Goal: Contribute content

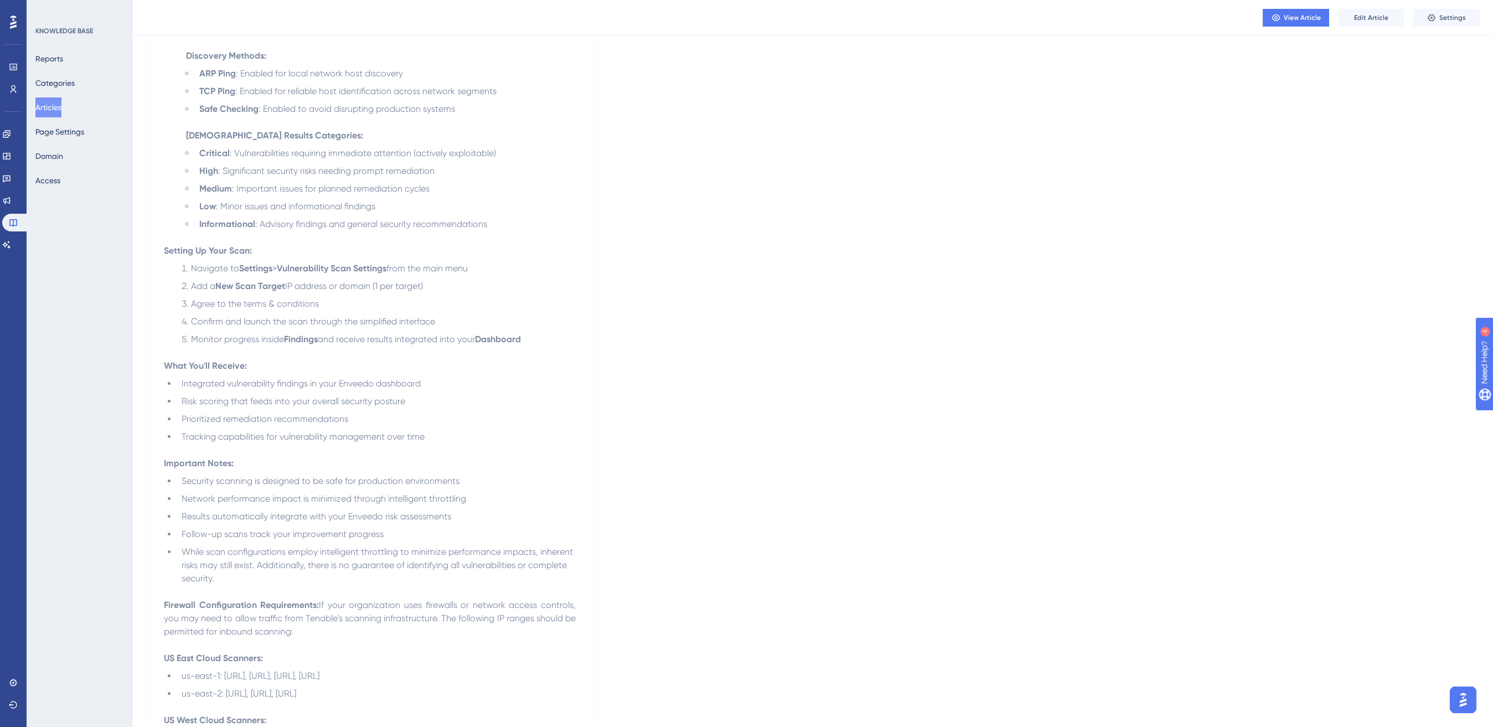
scroll to position [528, 0]
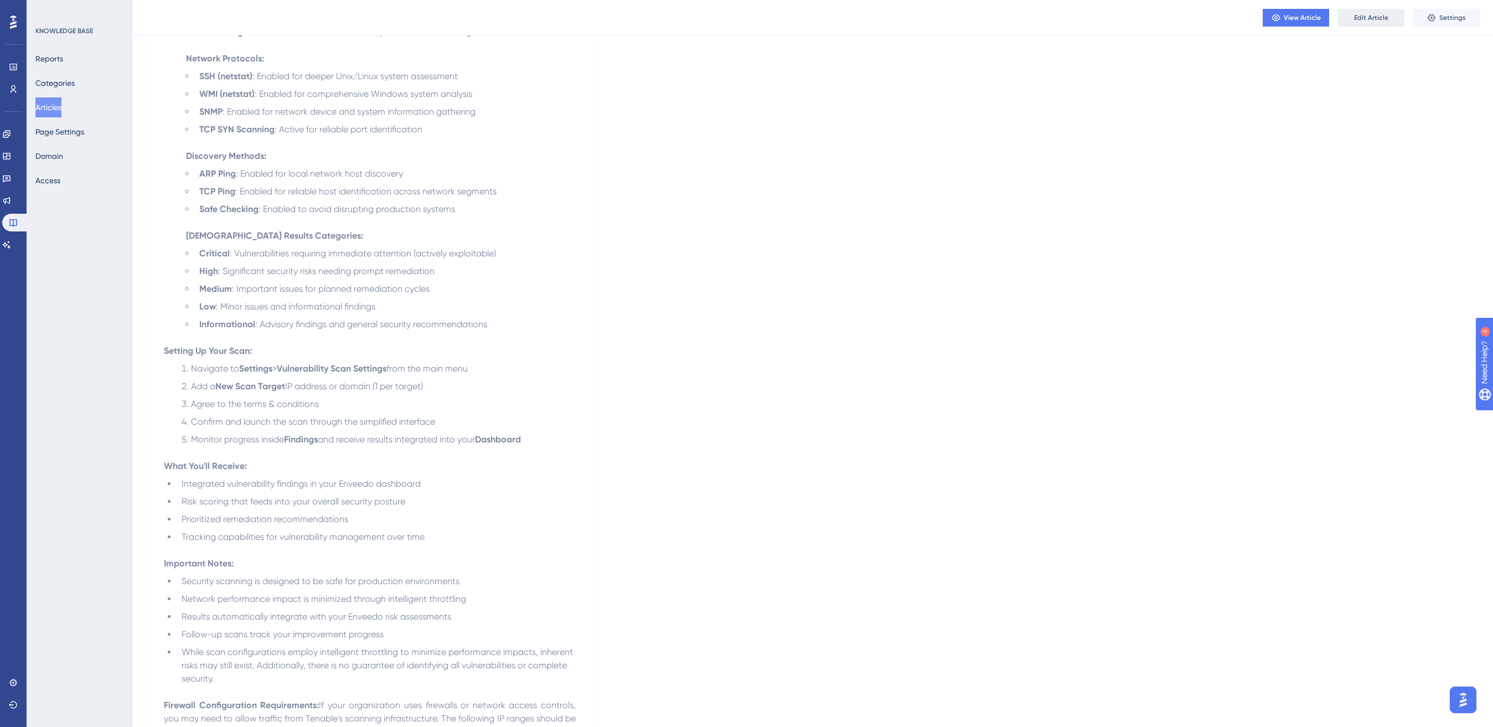
click at [1364, 13] on span "Edit Article" at bounding box center [1371, 17] width 34 height 9
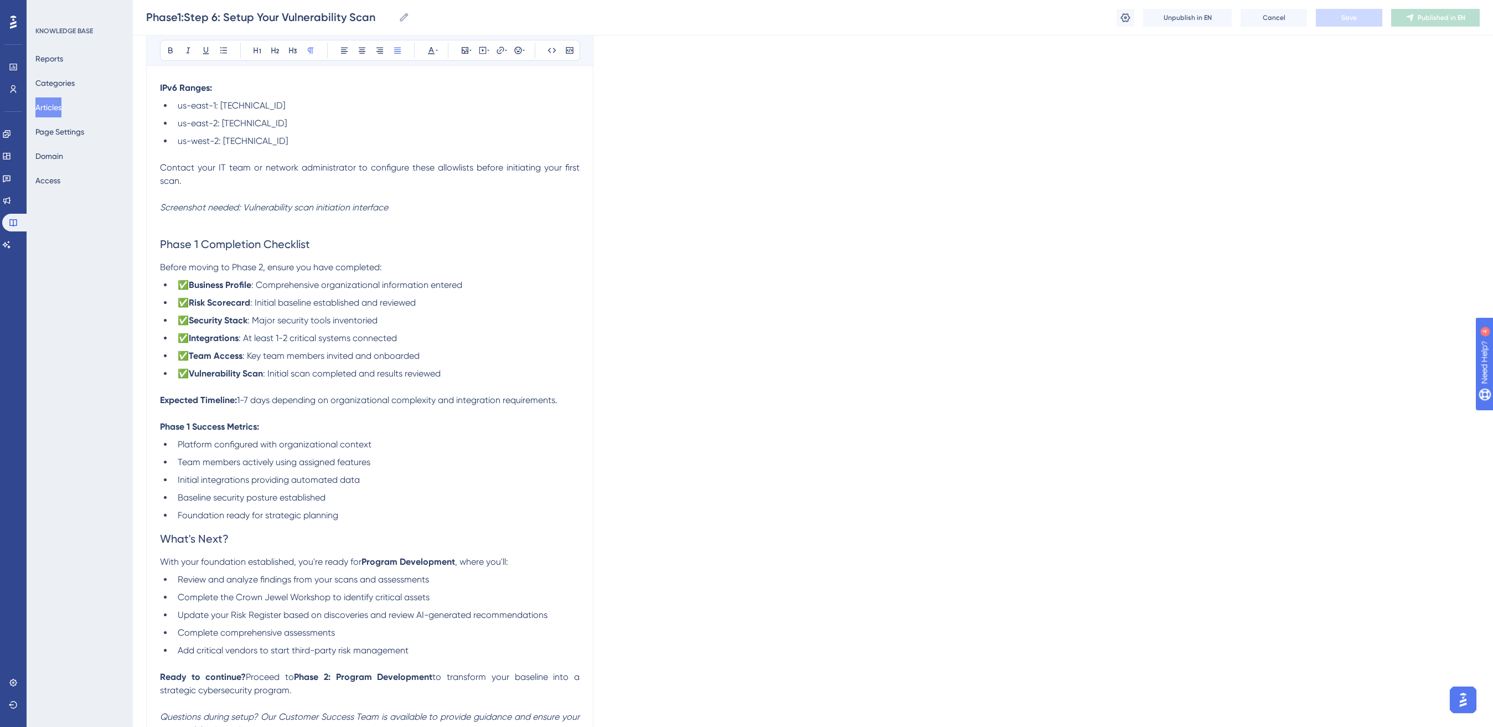
scroll to position [1349, 0]
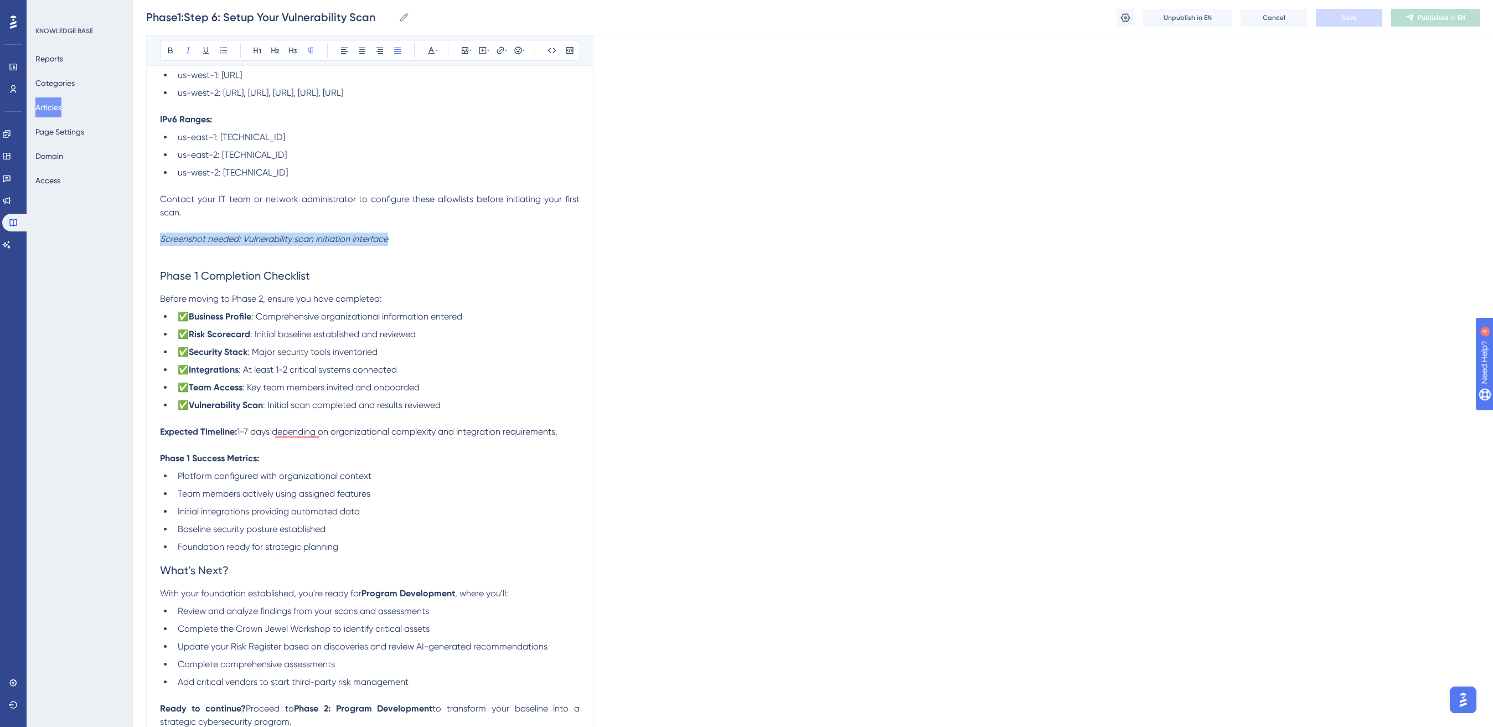
drag, startPoint x: 392, startPoint y: 242, endPoint x: 153, endPoint y: 240, distance: 239.7
click at [455, 44] on div "Bold Italic Underline Bullet Point Heading 1 Heading 2 Heading 3 Normal Align L…" at bounding box center [370, 50] width 420 height 21
click at [462, 45] on button at bounding box center [464, 50] width 15 height 15
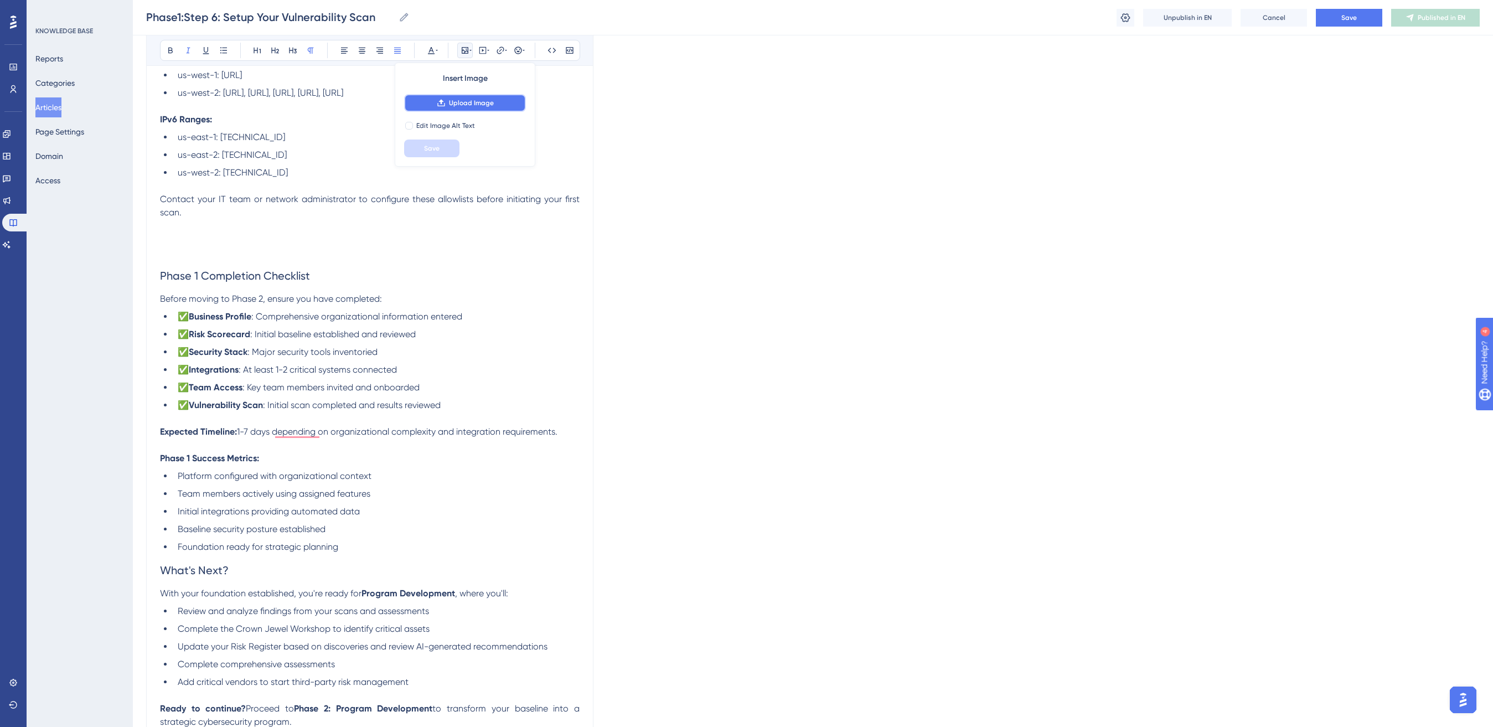
click at [477, 107] on button "Upload Image" at bounding box center [465, 103] width 122 height 18
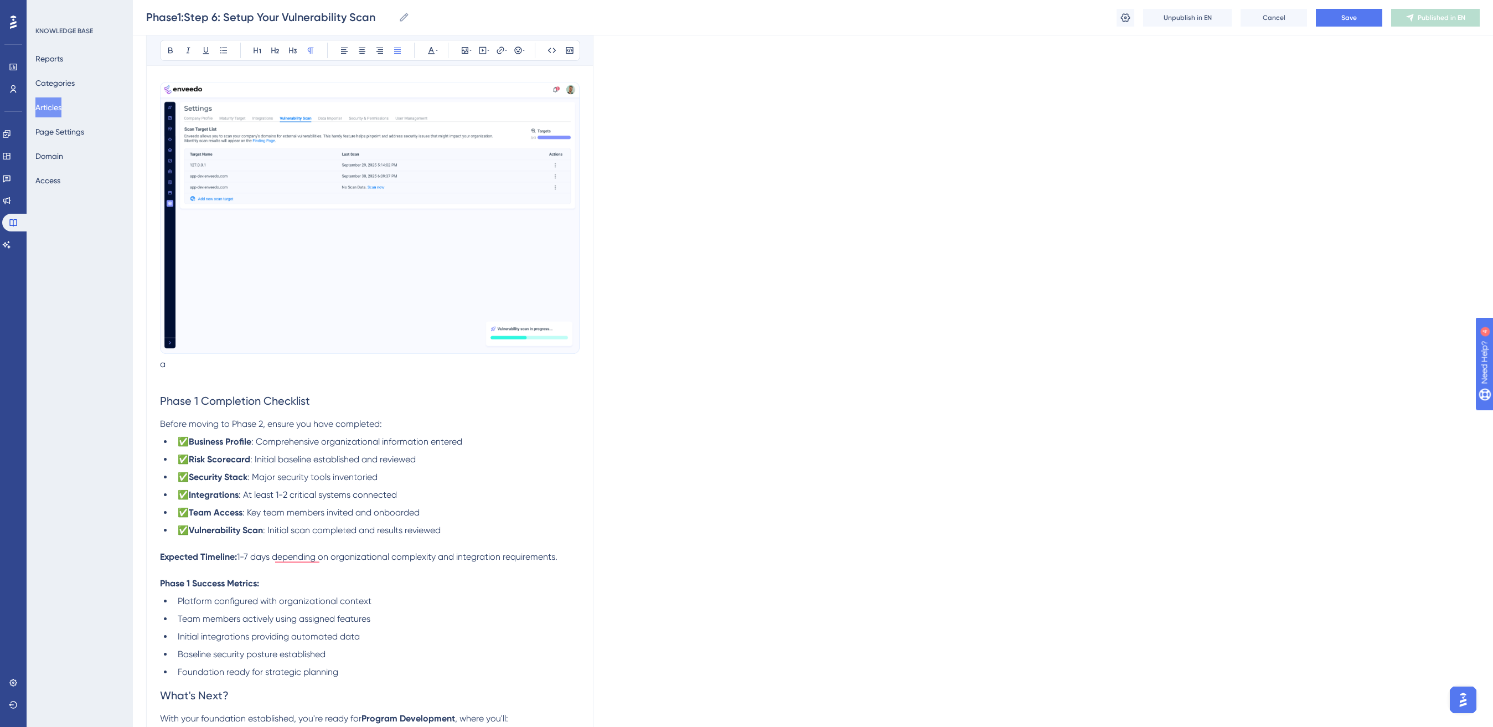
scroll to position [1448, 0]
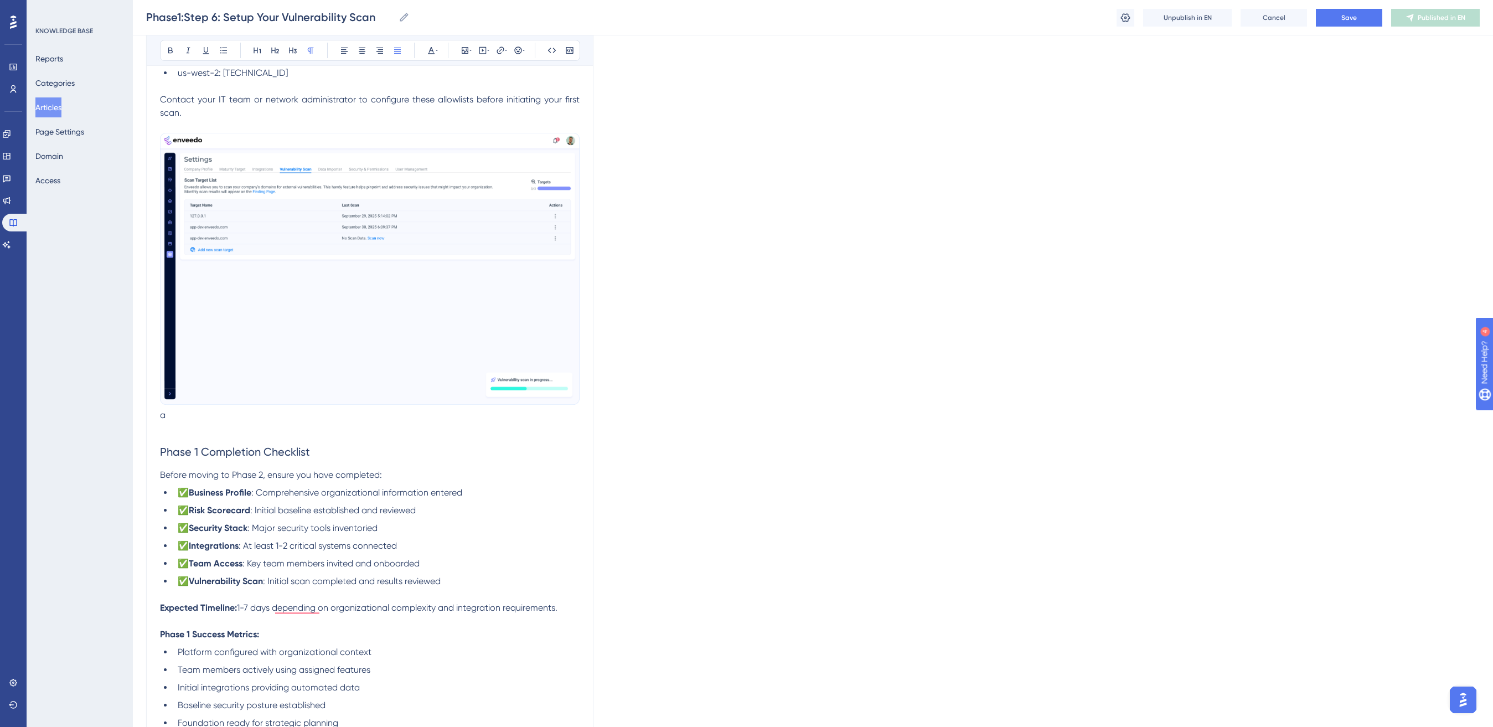
click at [175, 417] on p "a" at bounding box center [370, 277] width 420 height 289
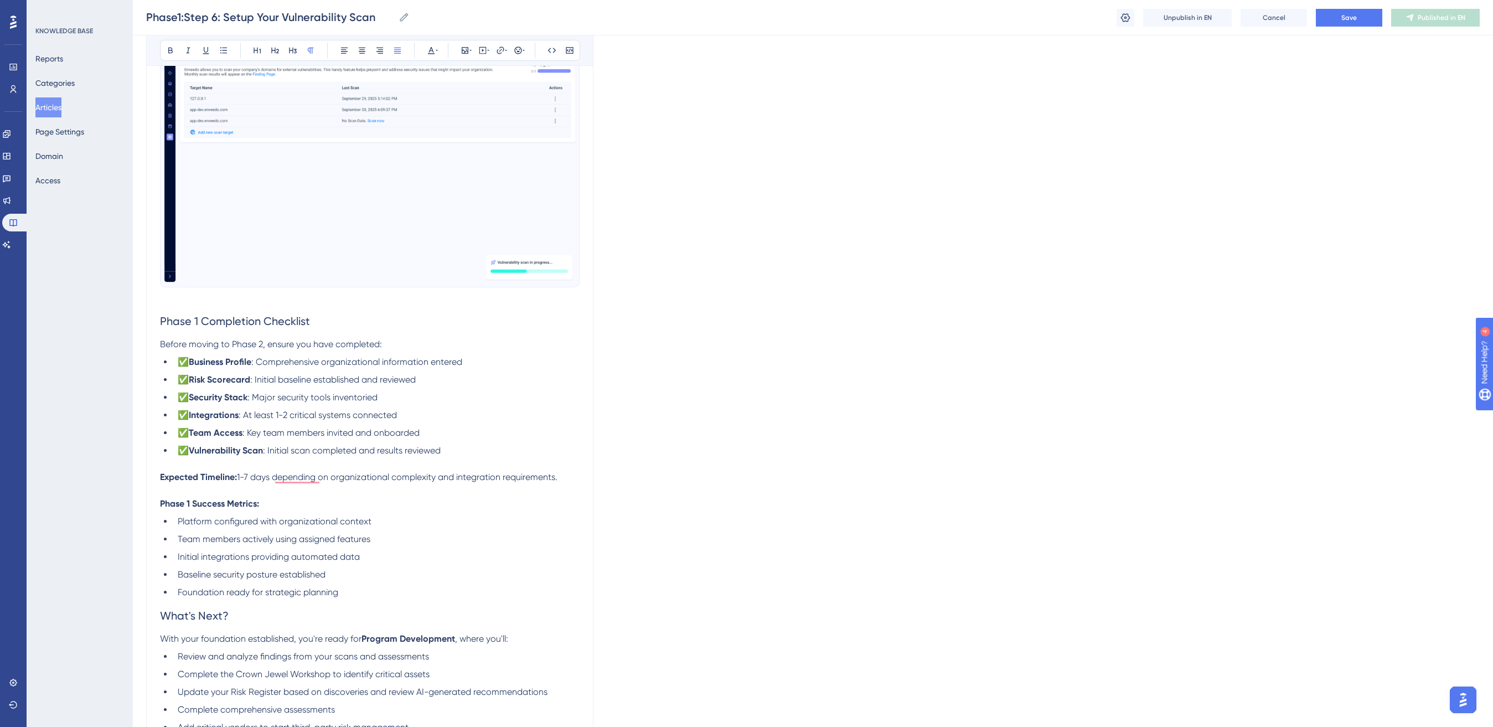
scroll to position [1732, 0]
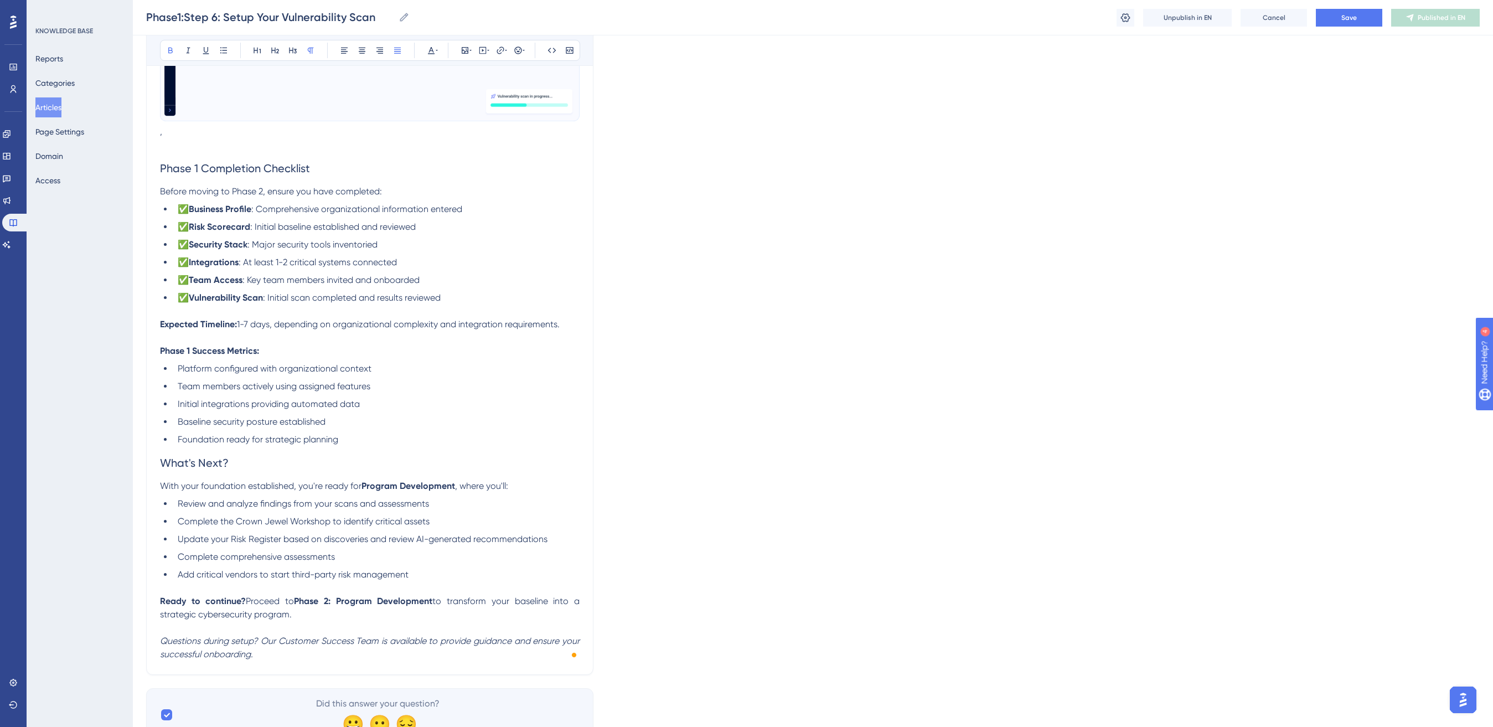
click at [161, 603] on strong "Ready to continue?" at bounding box center [203, 601] width 86 height 11
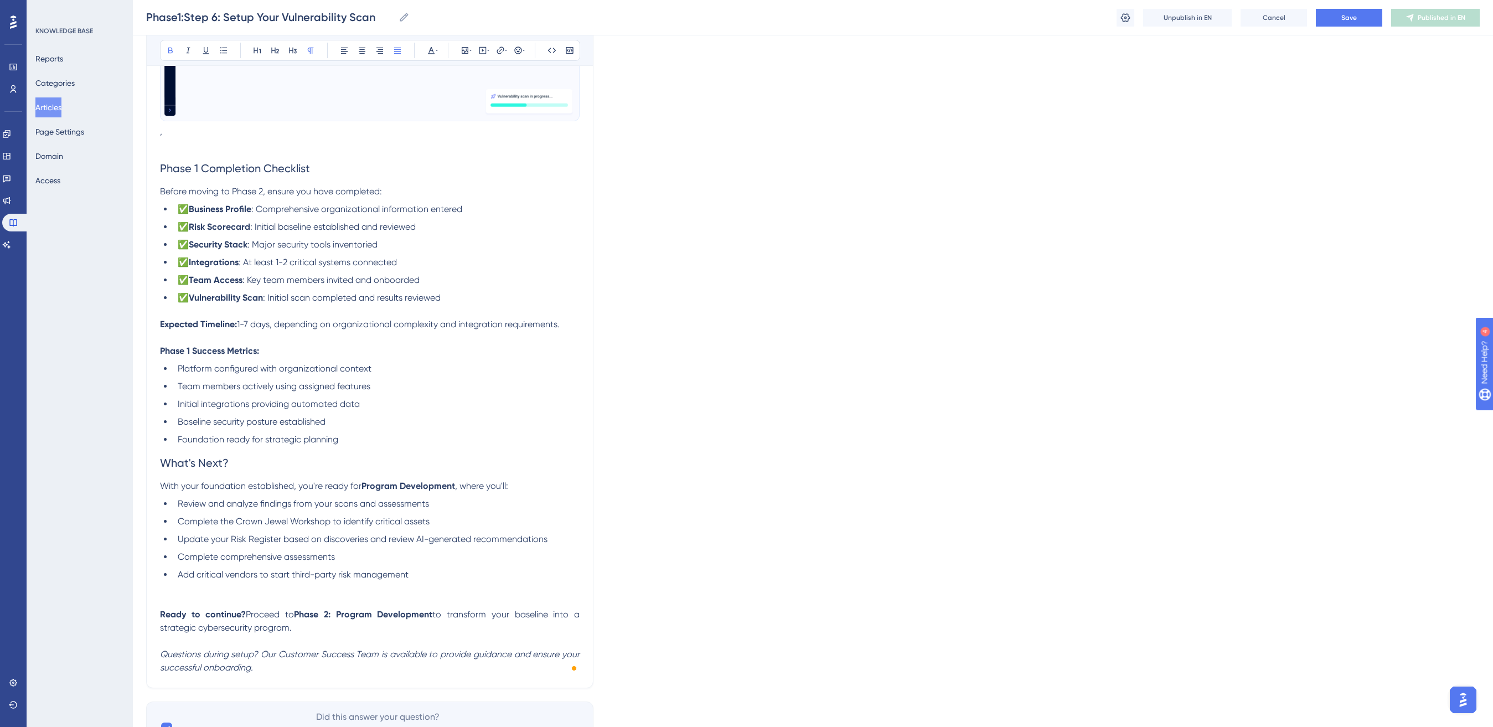
click at [182, 138] on p "To enrich screen reader interactions, please activate Accessibility in Grammarl…" at bounding box center [370, 144] width 420 height 13
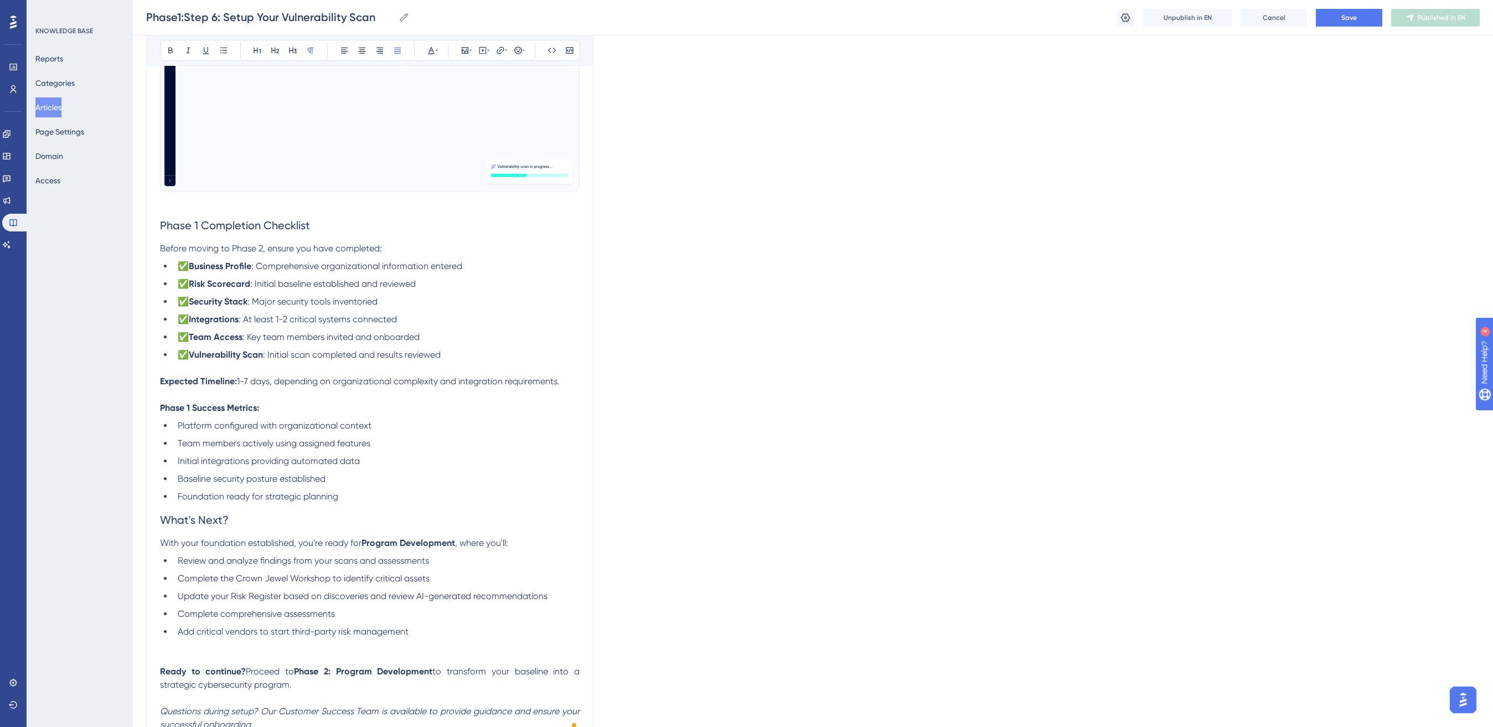
scroll to position [1689, 0]
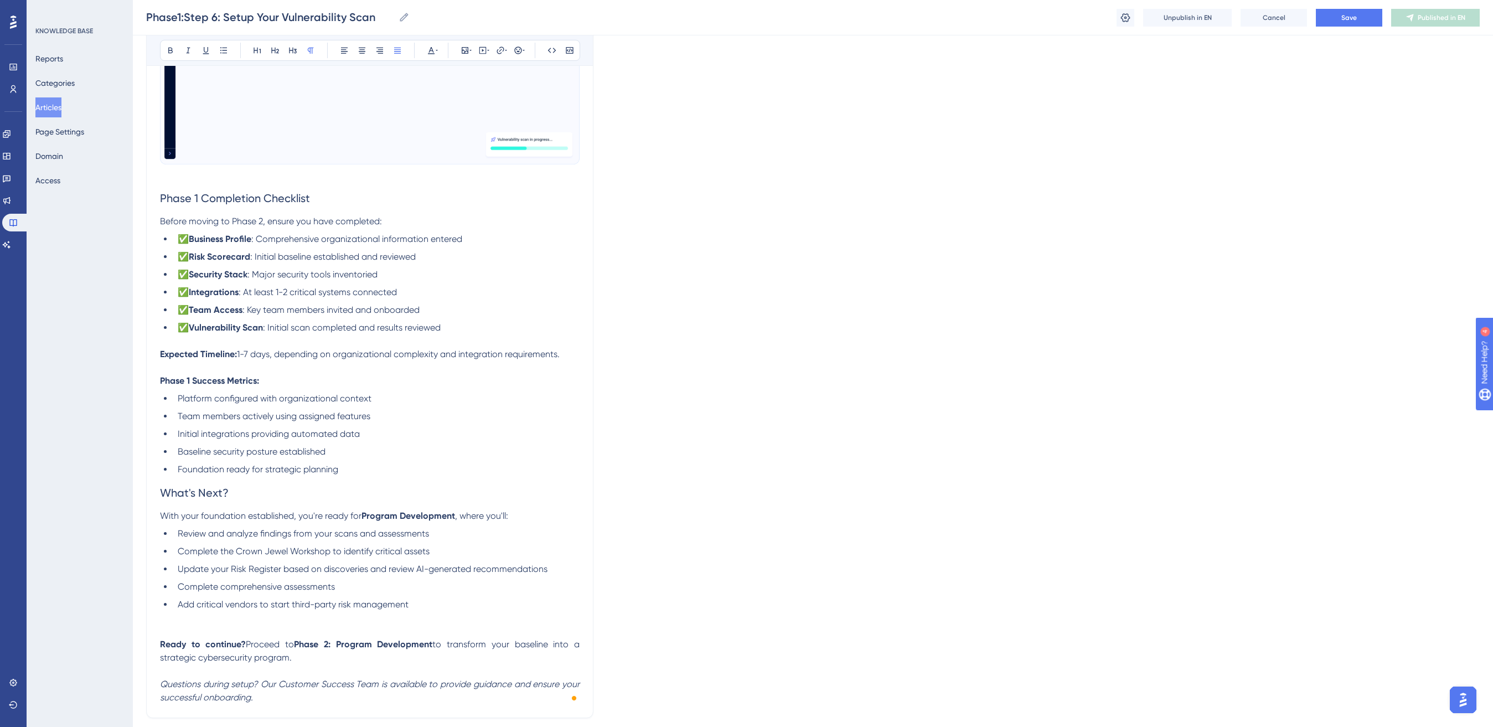
click at [161, 490] on span "What's Next?" at bounding box center [194, 492] width 69 height 13
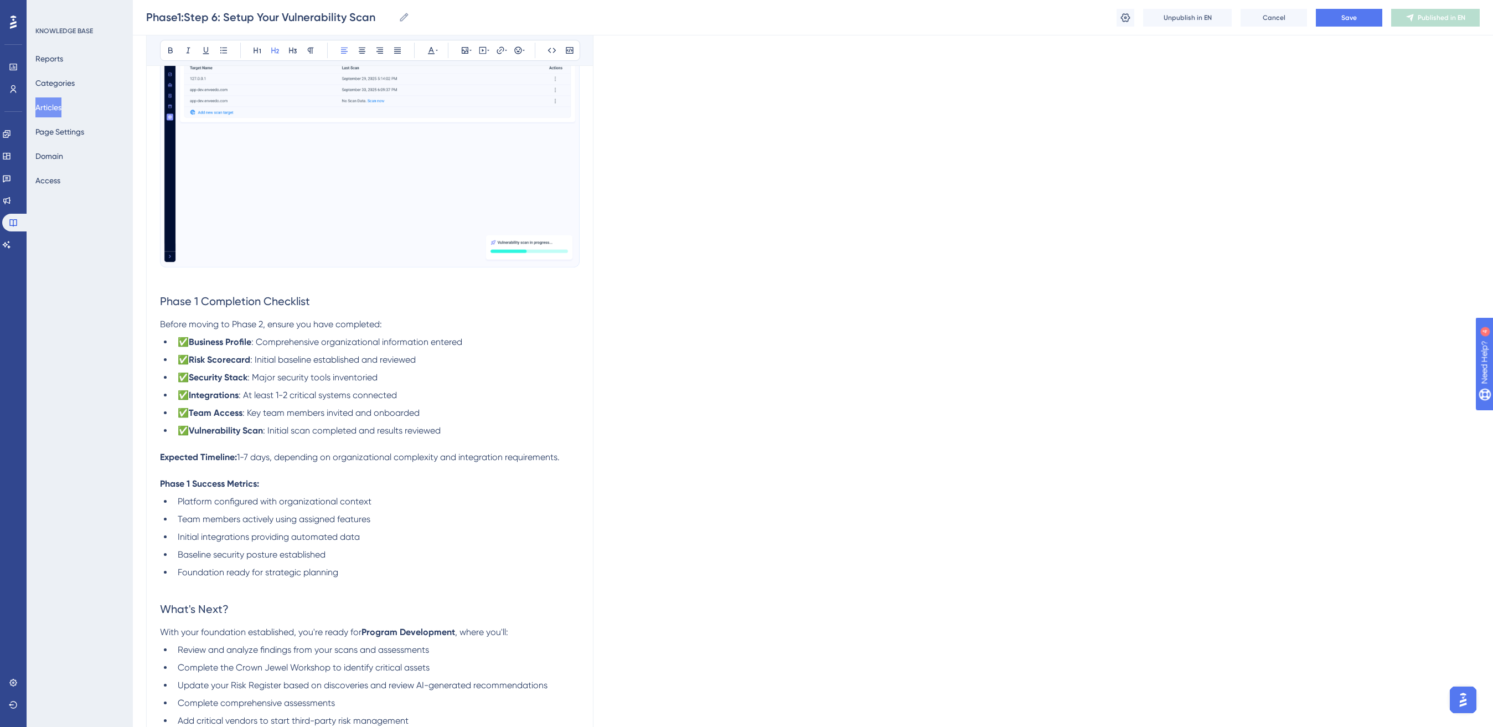
scroll to position [1579, 0]
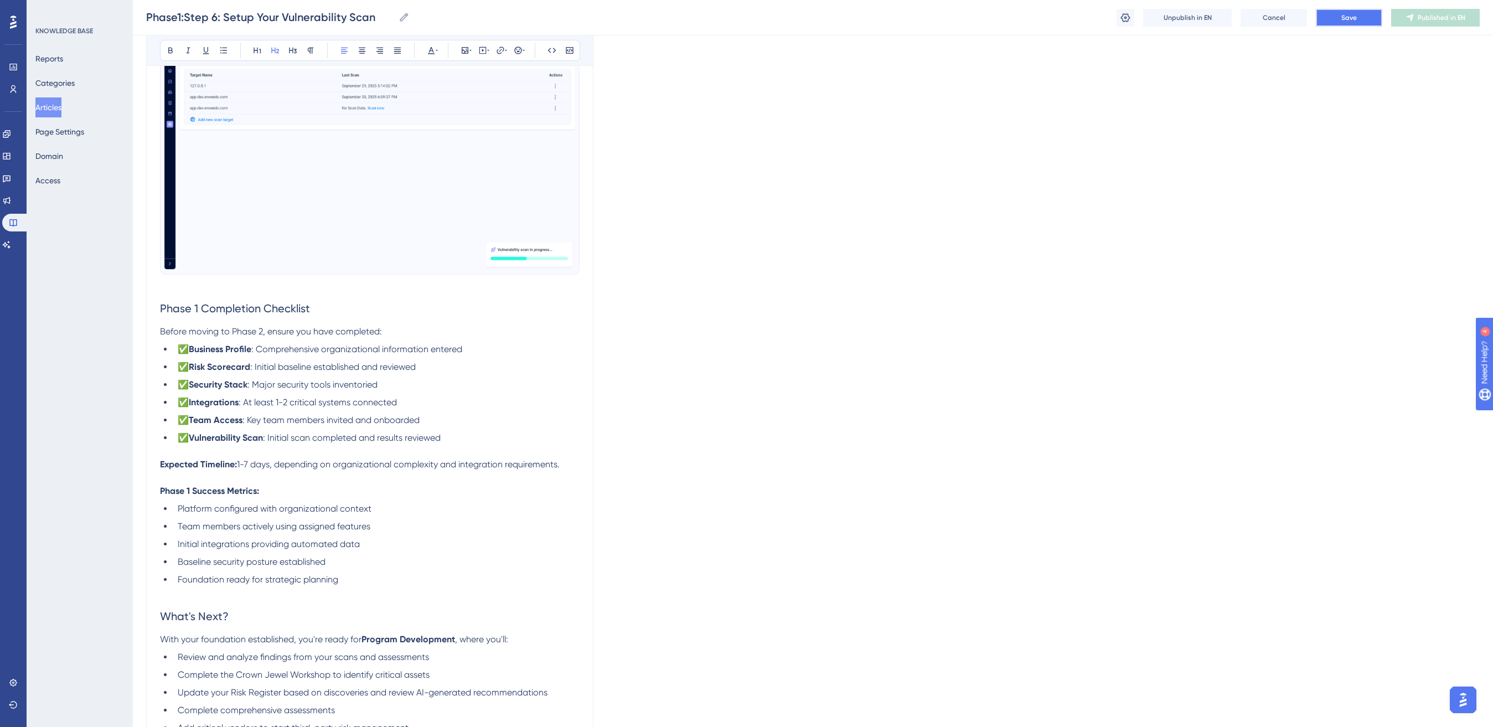
click at [1353, 13] on span "Save" at bounding box center [1348, 17] width 15 height 9
click at [1452, 20] on span "Publish in EN" at bounding box center [1441, 17] width 39 height 9
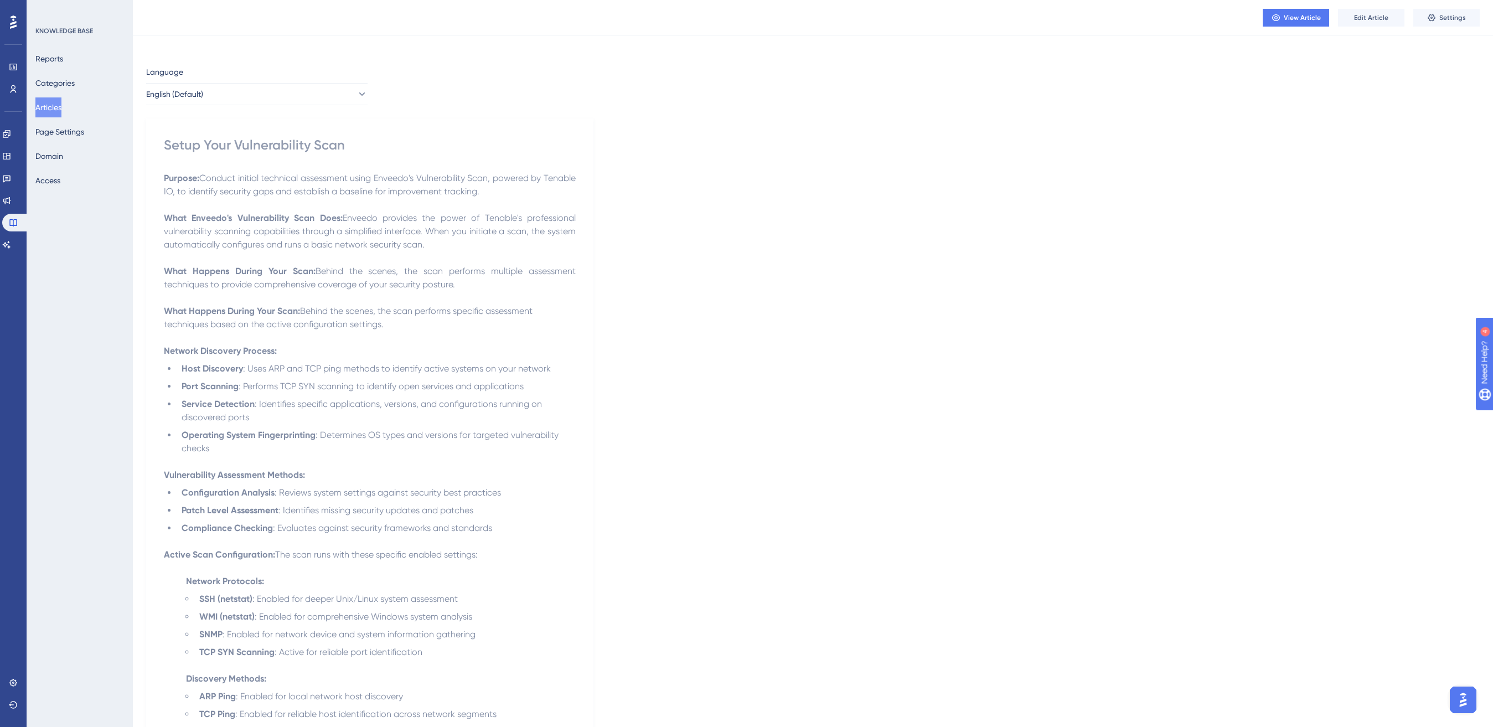
scroll to position [0, 0]
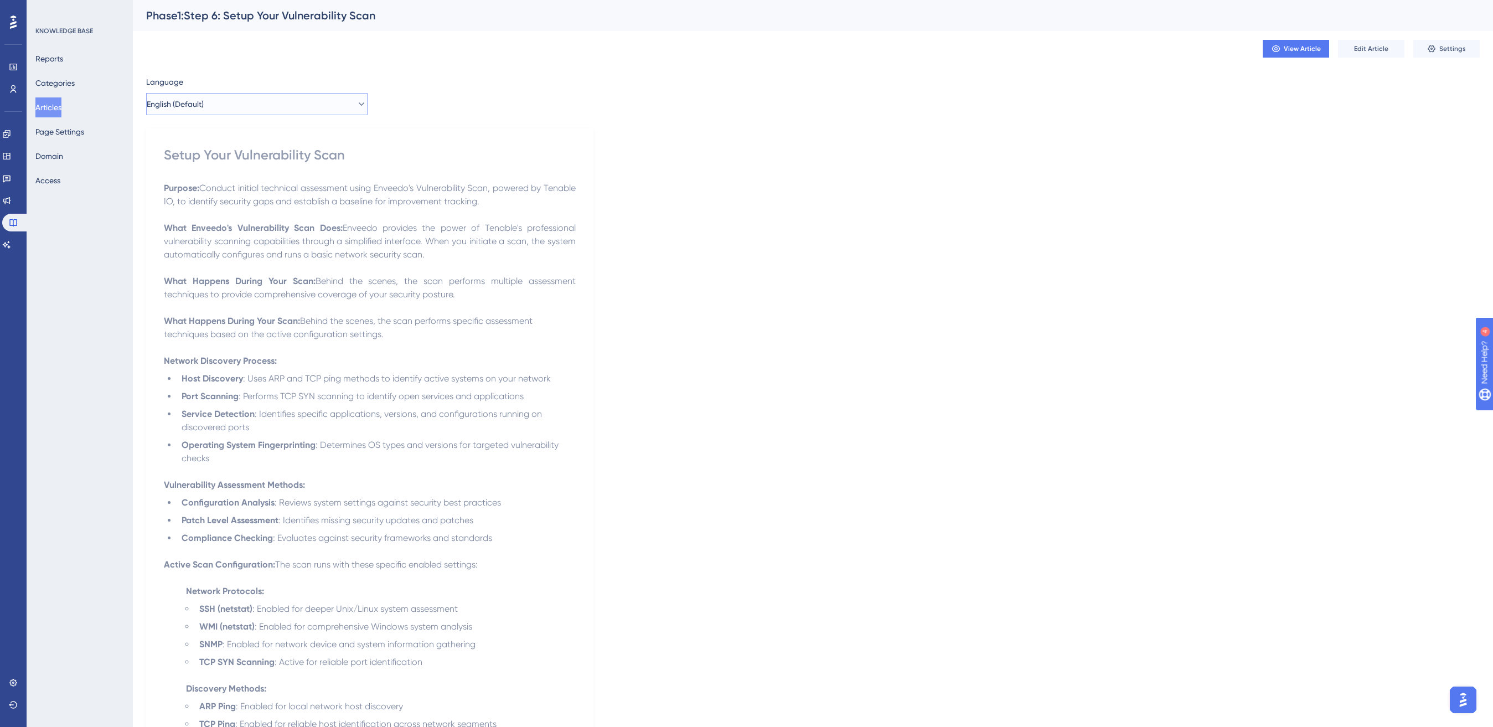
click at [180, 104] on span "English (Default)" at bounding box center [175, 103] width 57 height 13
click at [249, 159] on button "Spanish Spanish Published" at bounding box center [256, 160] width 207 height 22
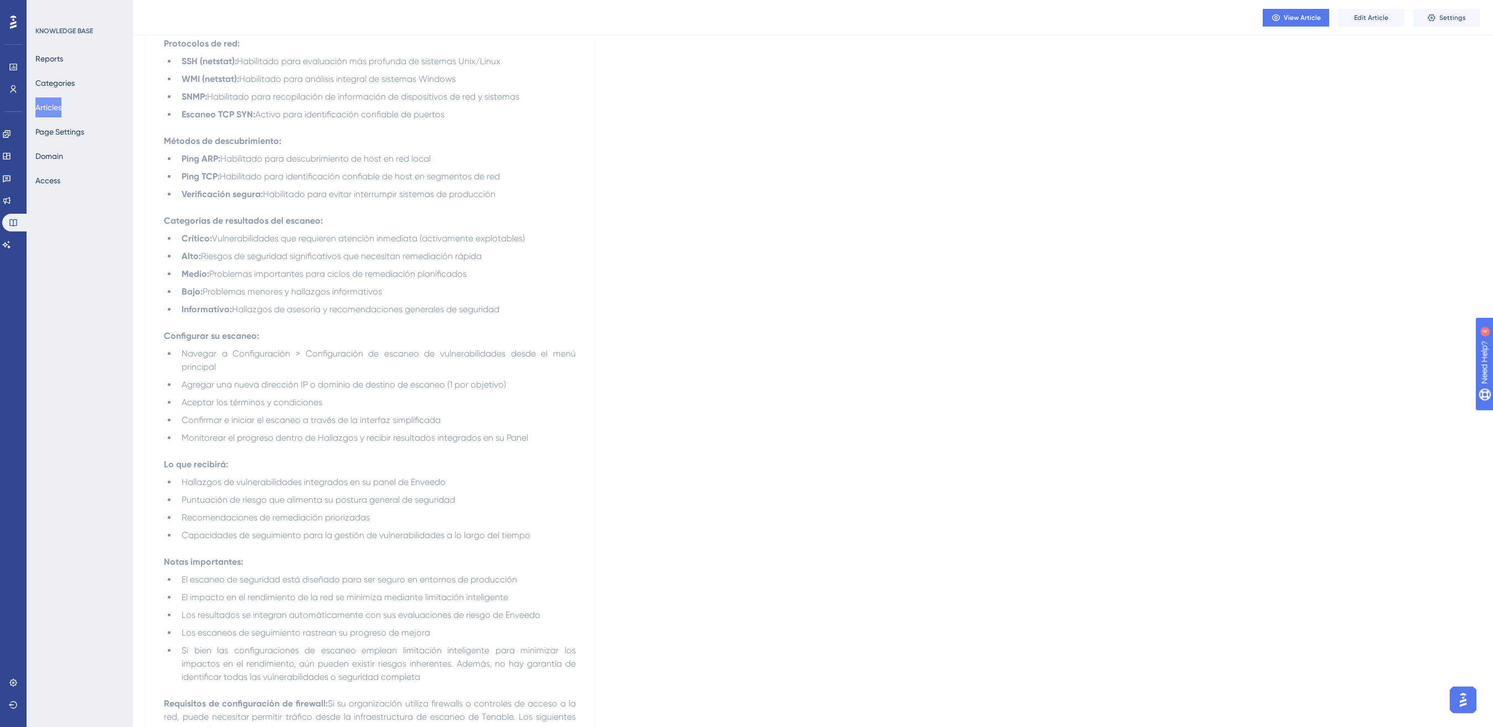
scroll to position [604, 0]
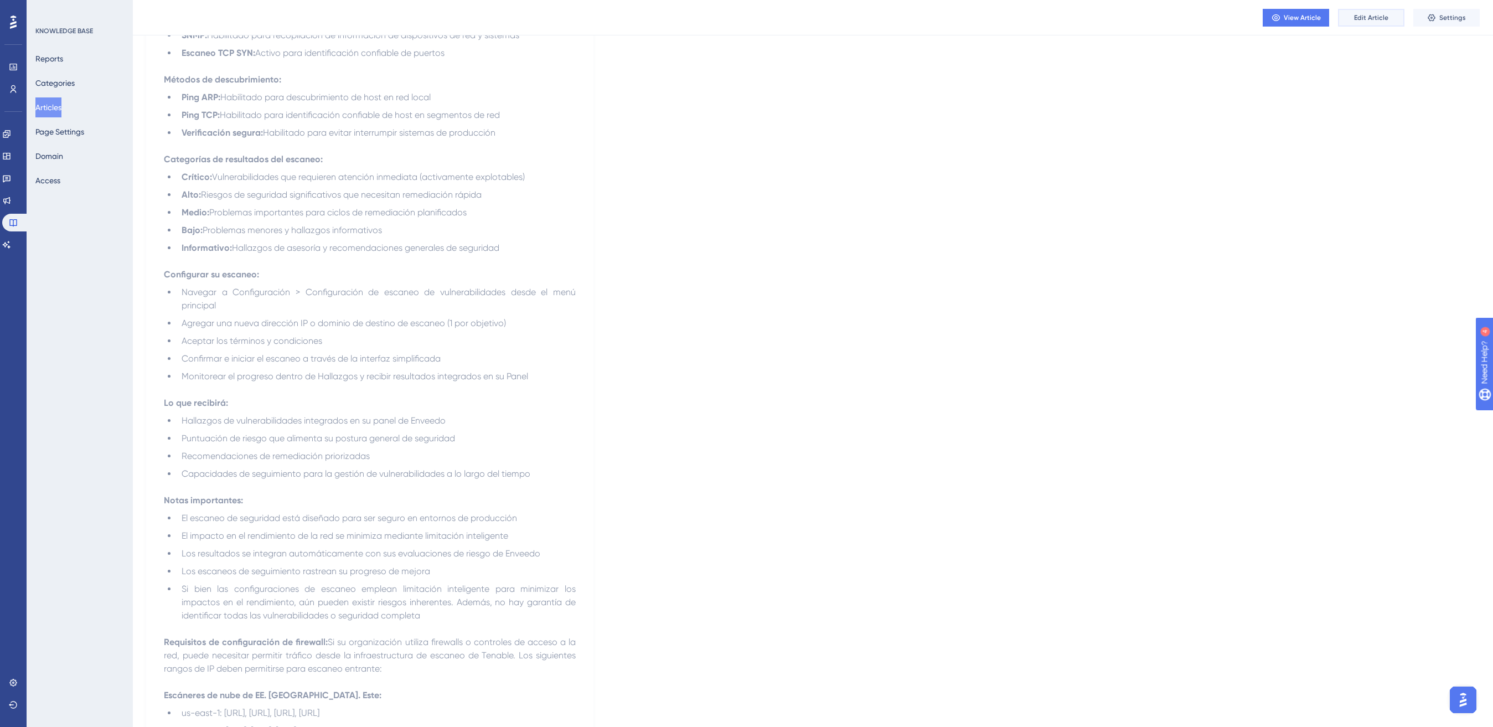
drag, startPoint x: 1348, startPoint y: 23, endPoint x: 1322, endPoint y: 32, distance: 27.5
click at [1348, 23] on button "Edit Article" at bounding box center [1371, 18] width 66 height 18
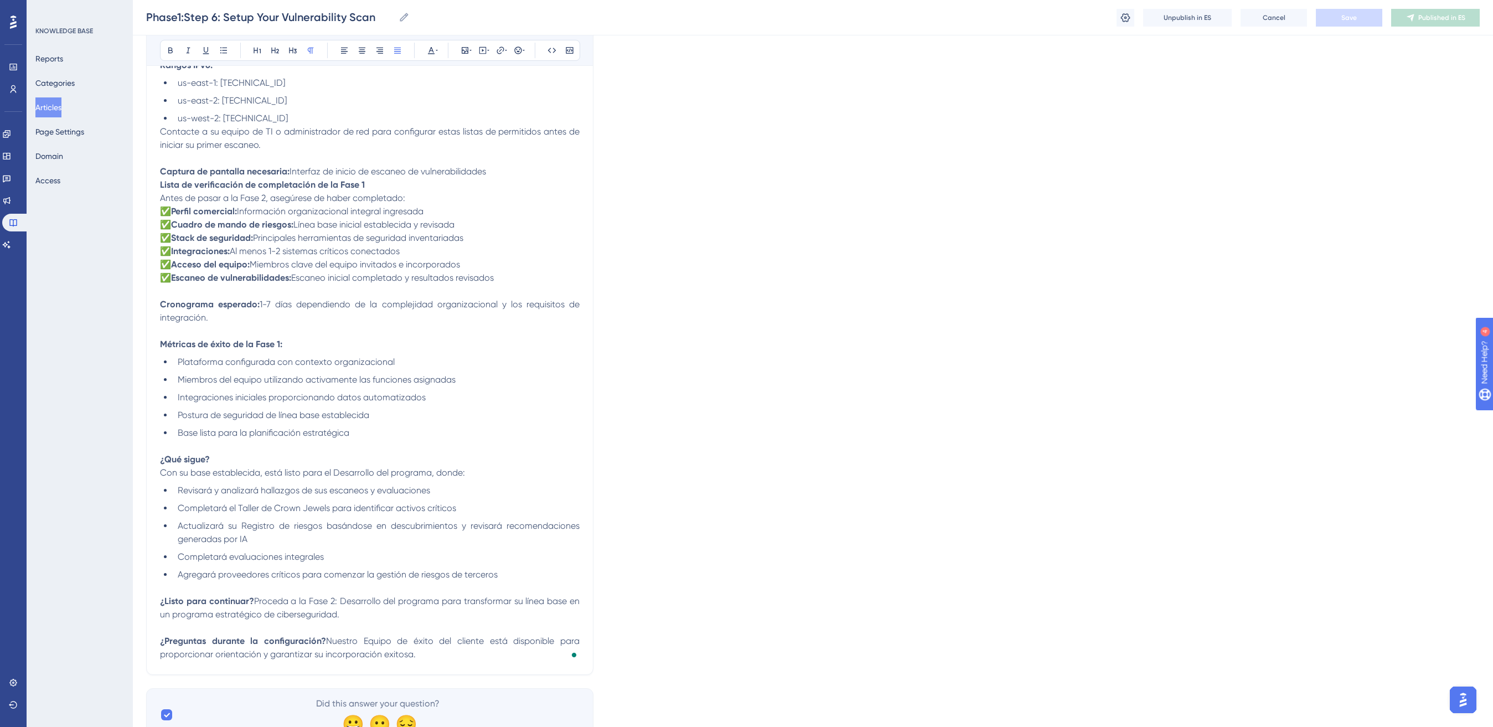
scroll to position [1453, 0]
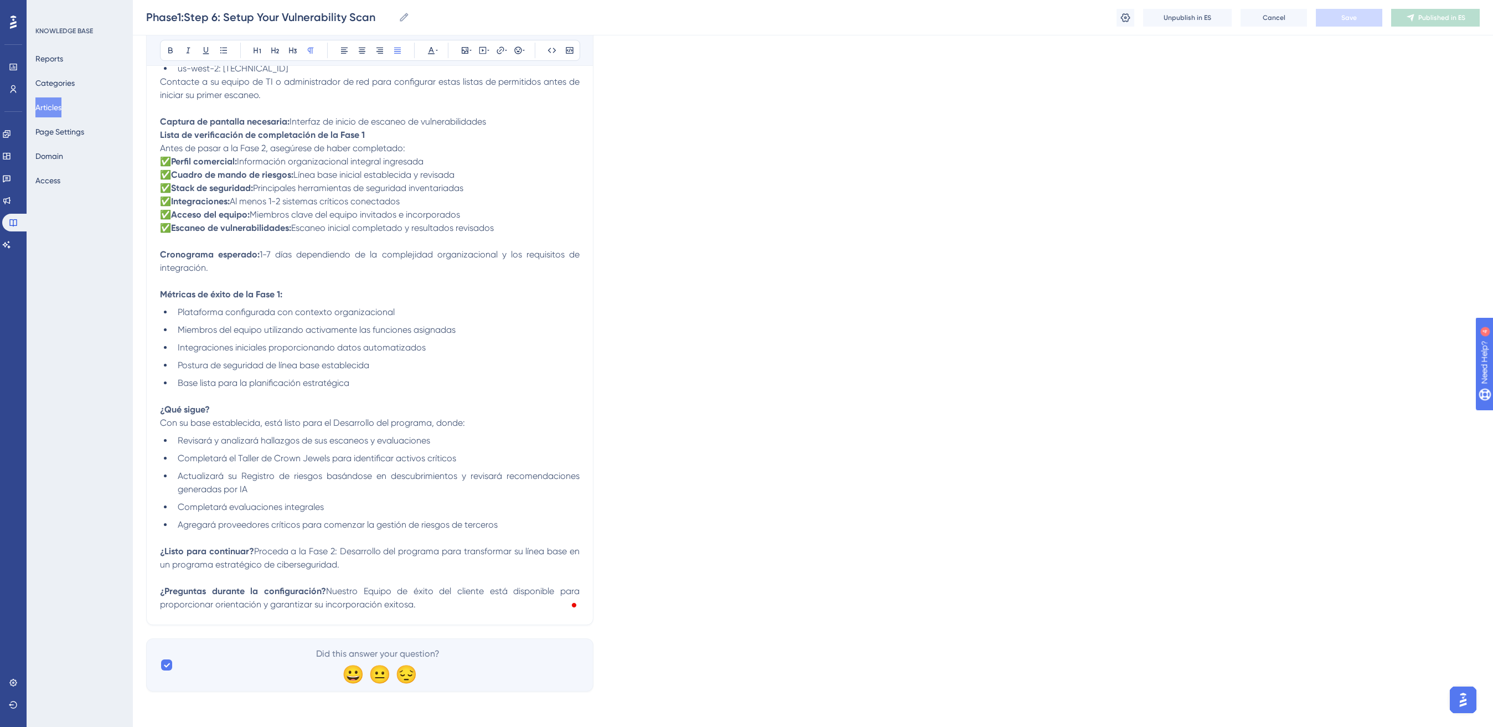
click at [484, 541] on p "To enrich screen reader interactions, please activate Accessibility in Grammarl…" at bounding box center [370, 537] width 420 height 13
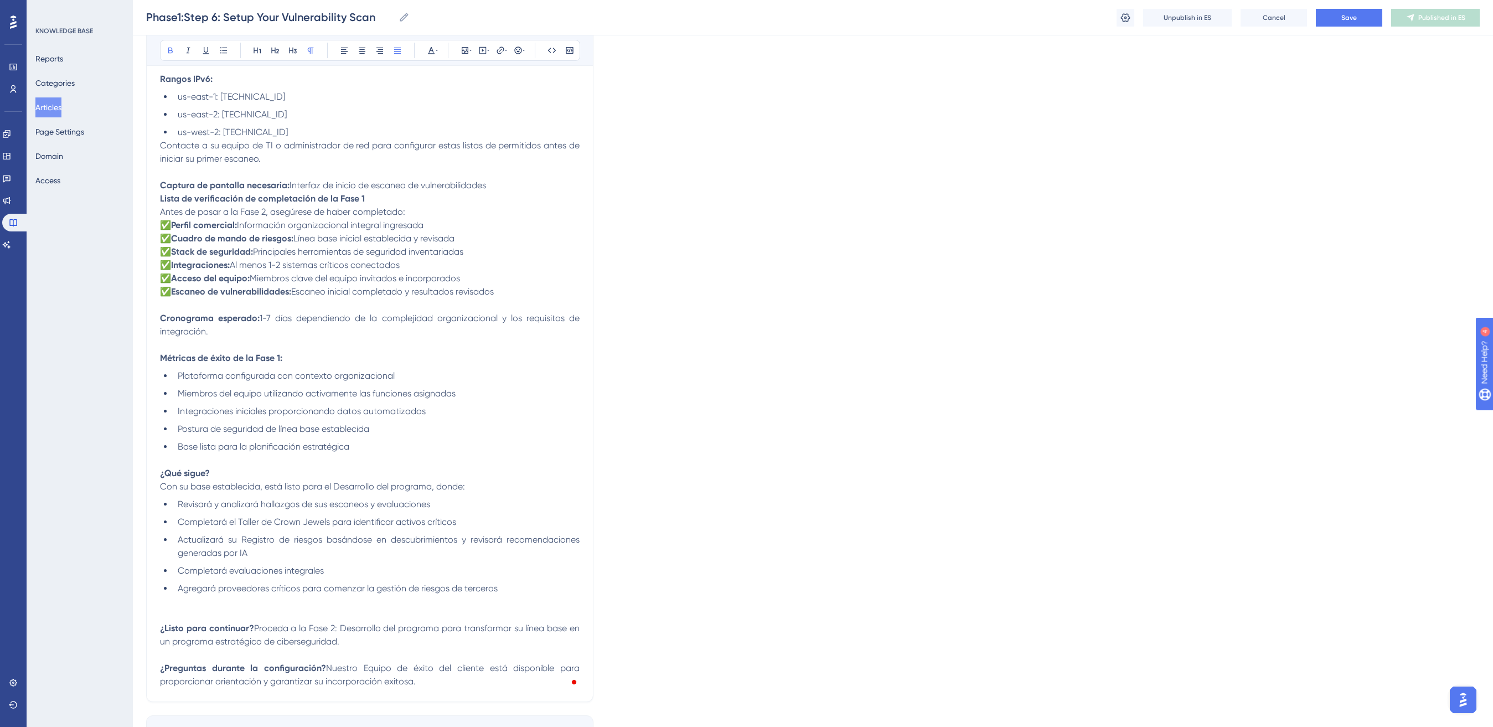
scroll to position [1382, 0]
click at [422, 452] on li "Base lista para la planificación estratégica" at bounding box center [376, 453] width 406 height 13
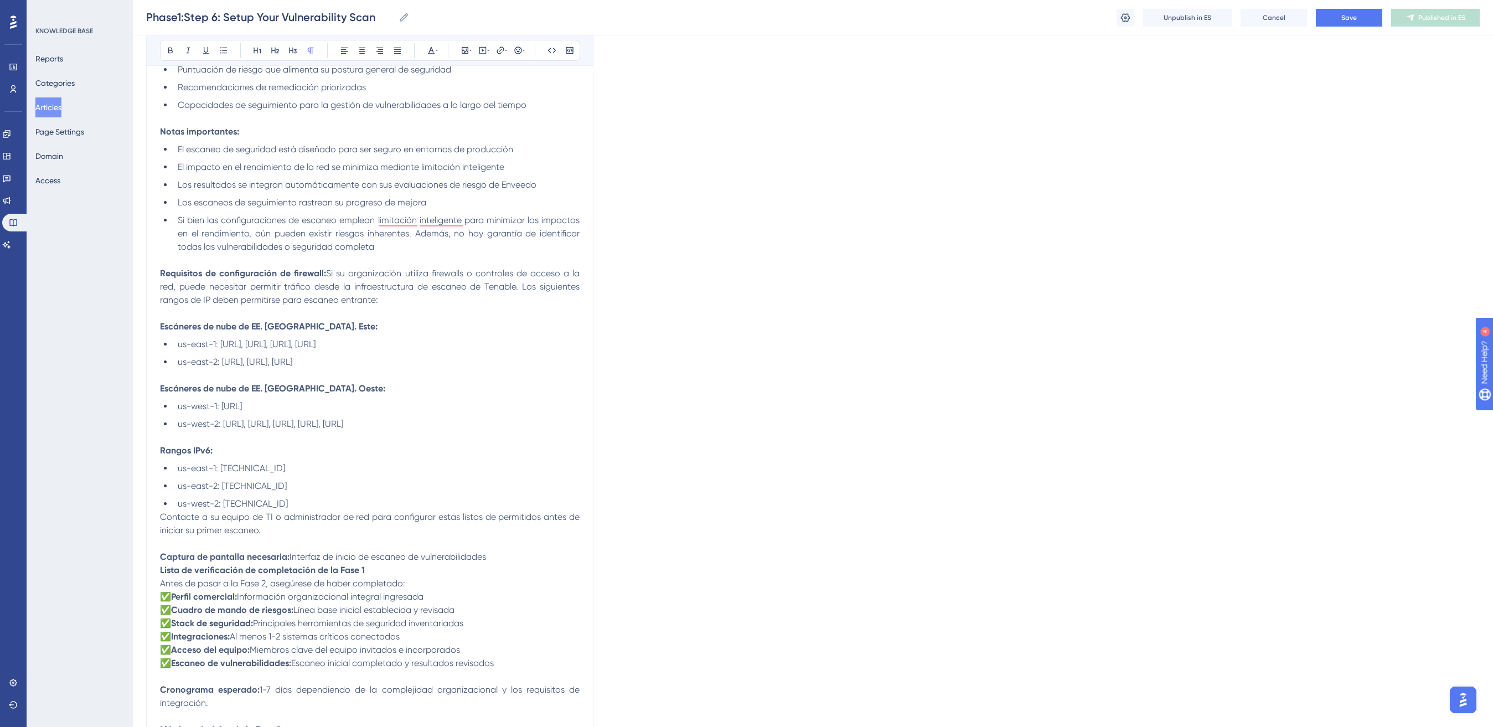
scroll to position [956, 0]
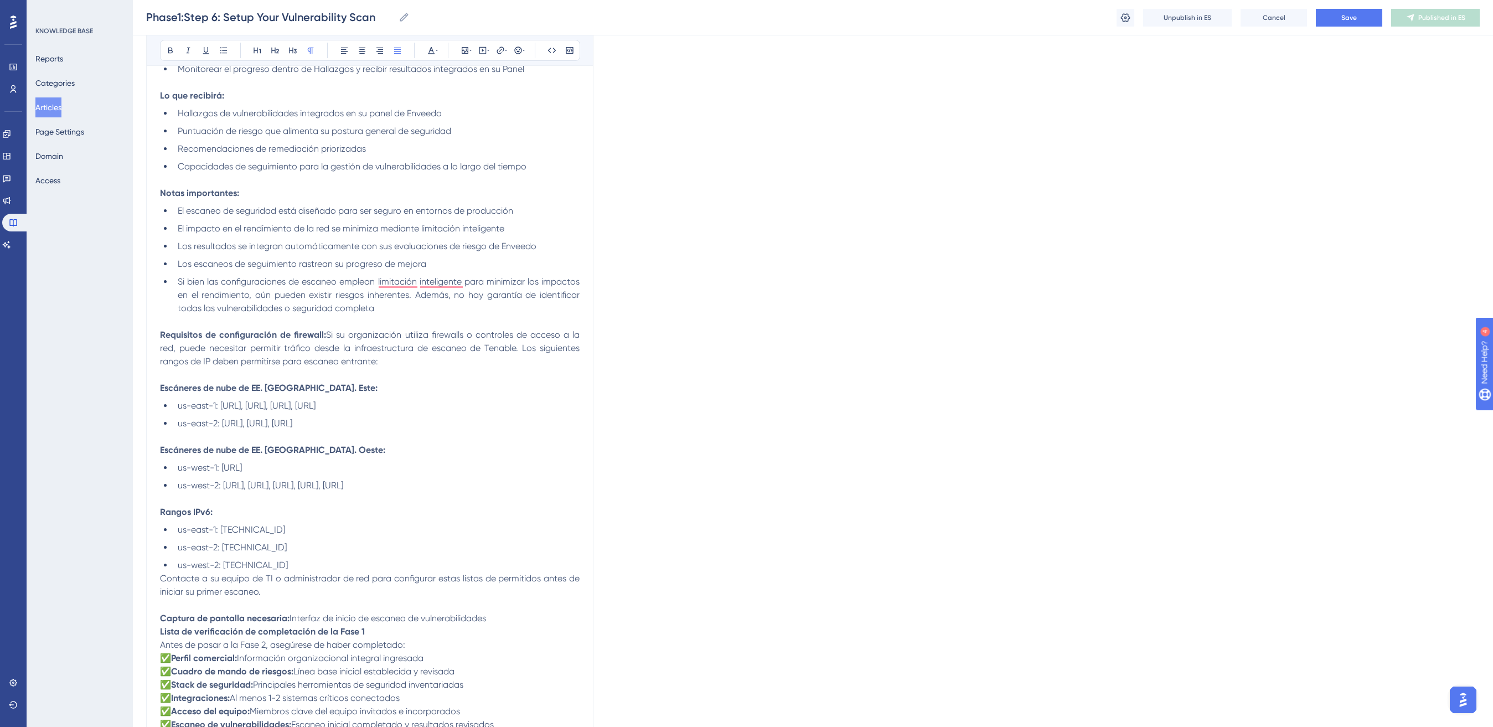
drag, startPoint x: 468, startPoint y: 611, endPoint x: 150, endPoint y: 614, distance: 318.3
click at [144, 613] on div "Performance Users Engagement Widgets Feedback Product Updates Knowledge Base AI…" at bounding box center [813, 138] width 1360 height 2188
click at [165, 619] on p "To enrich screen reader interactions, please activate Accessibility in Grammarl…" at bounding box center [370, 618] width 420 height 13
click at [469, 54] on icon at bounding box center [470, 50] width 2 height 9
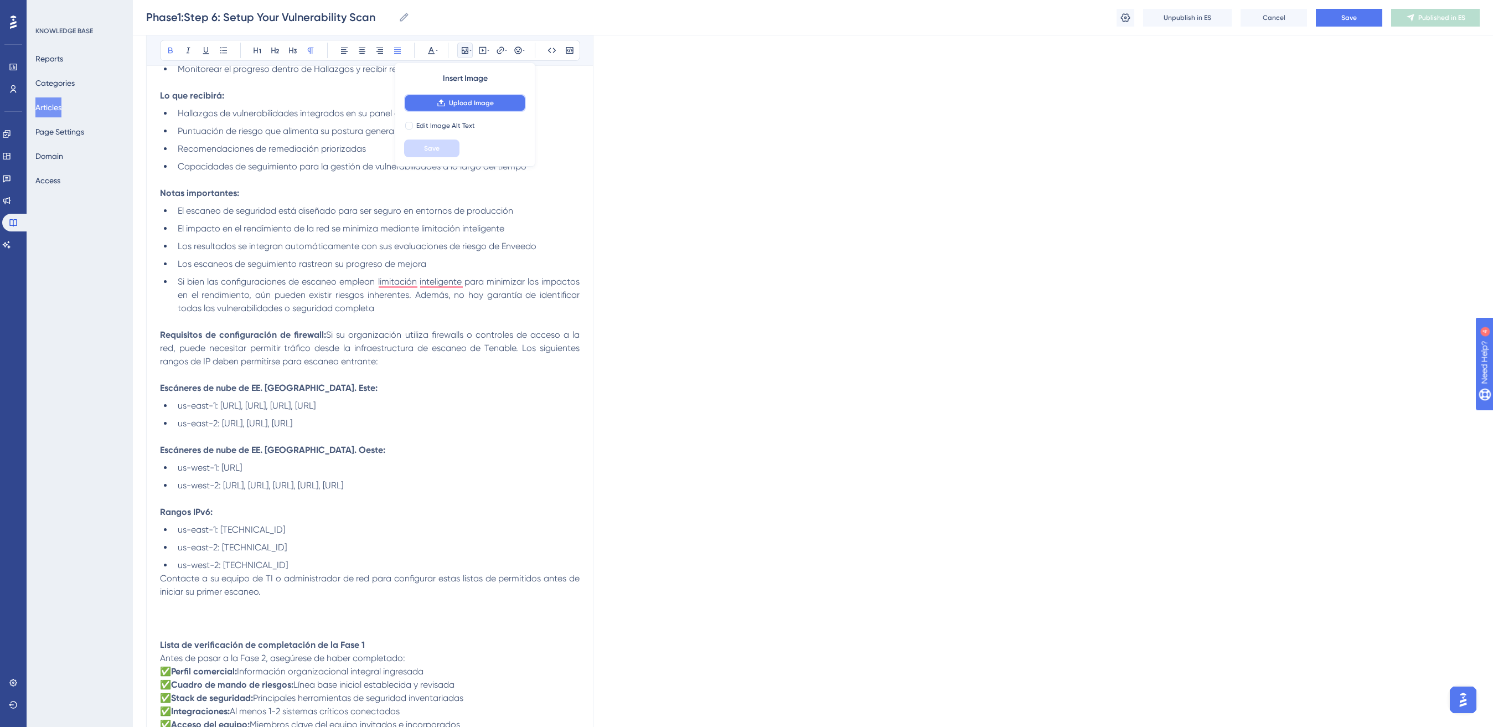
click at [448, 95] on button "Upload Image" at bounding box center [465, 103] width 122 height 18
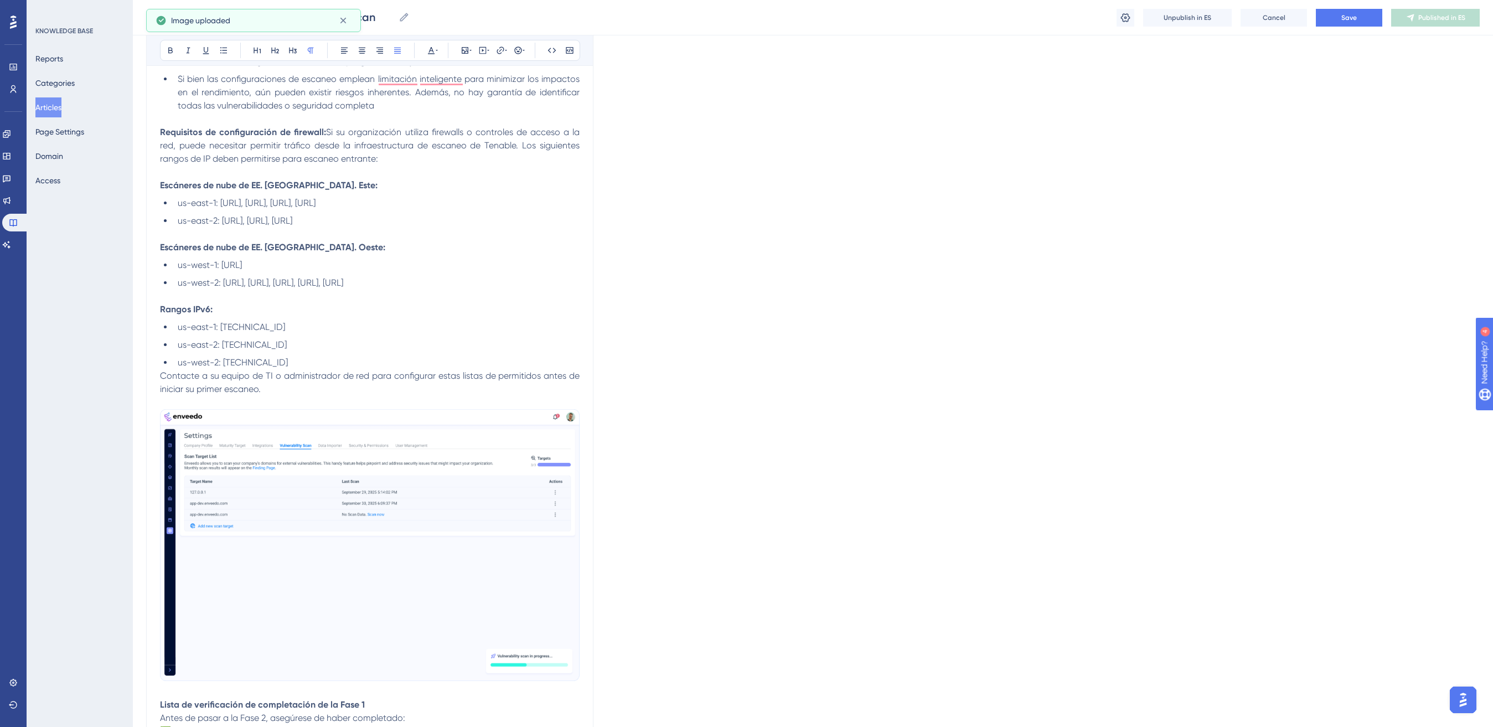
scroll to position [1306, 0]
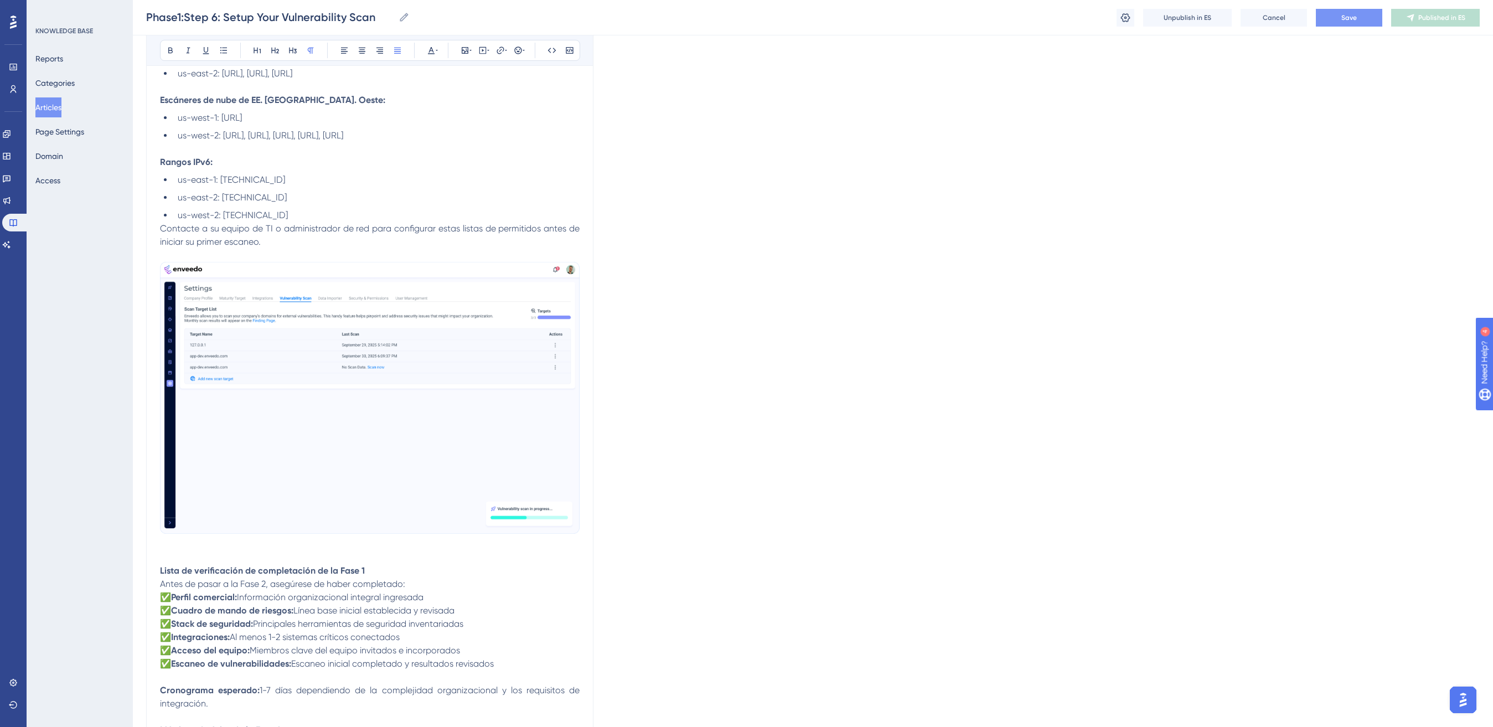
click at [1349, 23] on button "Save" at bounding box center [1349, 18] width 66 height 18
click at [1476, 25] on button "Publish in ES" at bounding box center [1435, 18] width 89 height 18
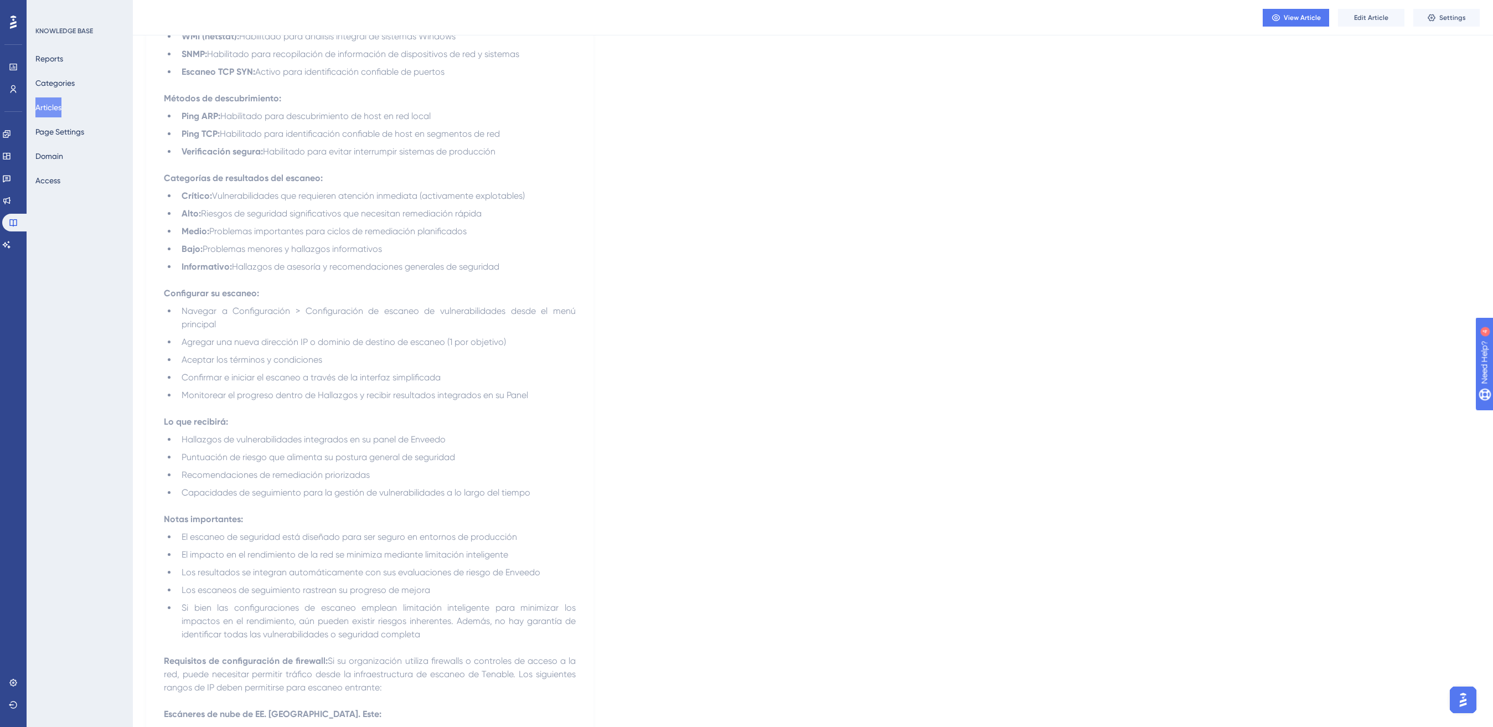
scroll to position [413, 0]
